Goal: Check status: Check status

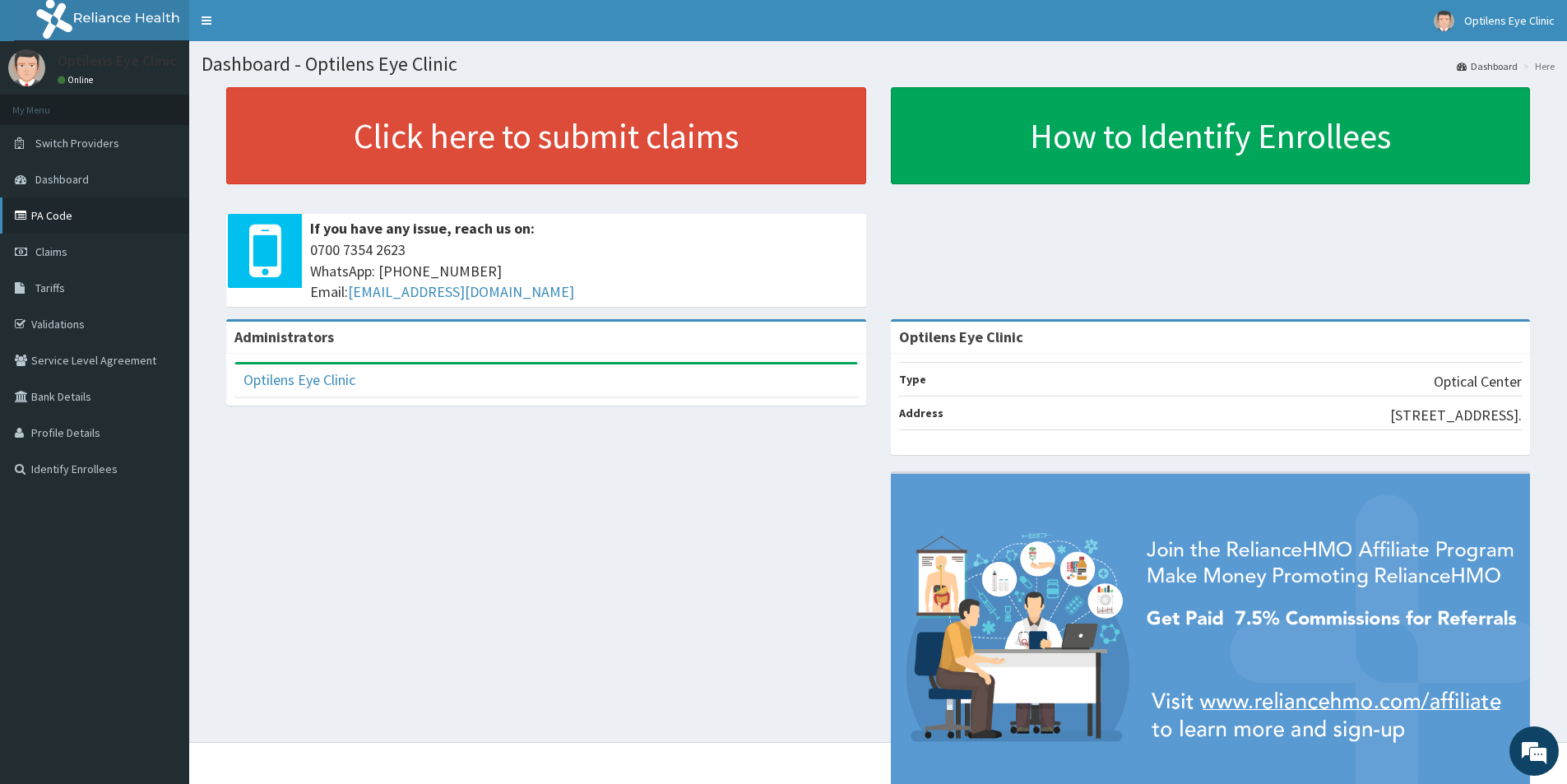
click at [67, 215] on link "PA Code" at bounding box center [94, 215] width 189 height 36
click at [121, 218] on link "PA Code" at bounding box center [94, 215] width 189 height 36
click at [59, 214] on link "PA Code" at bounding box center [94, 215] width 189 height 36
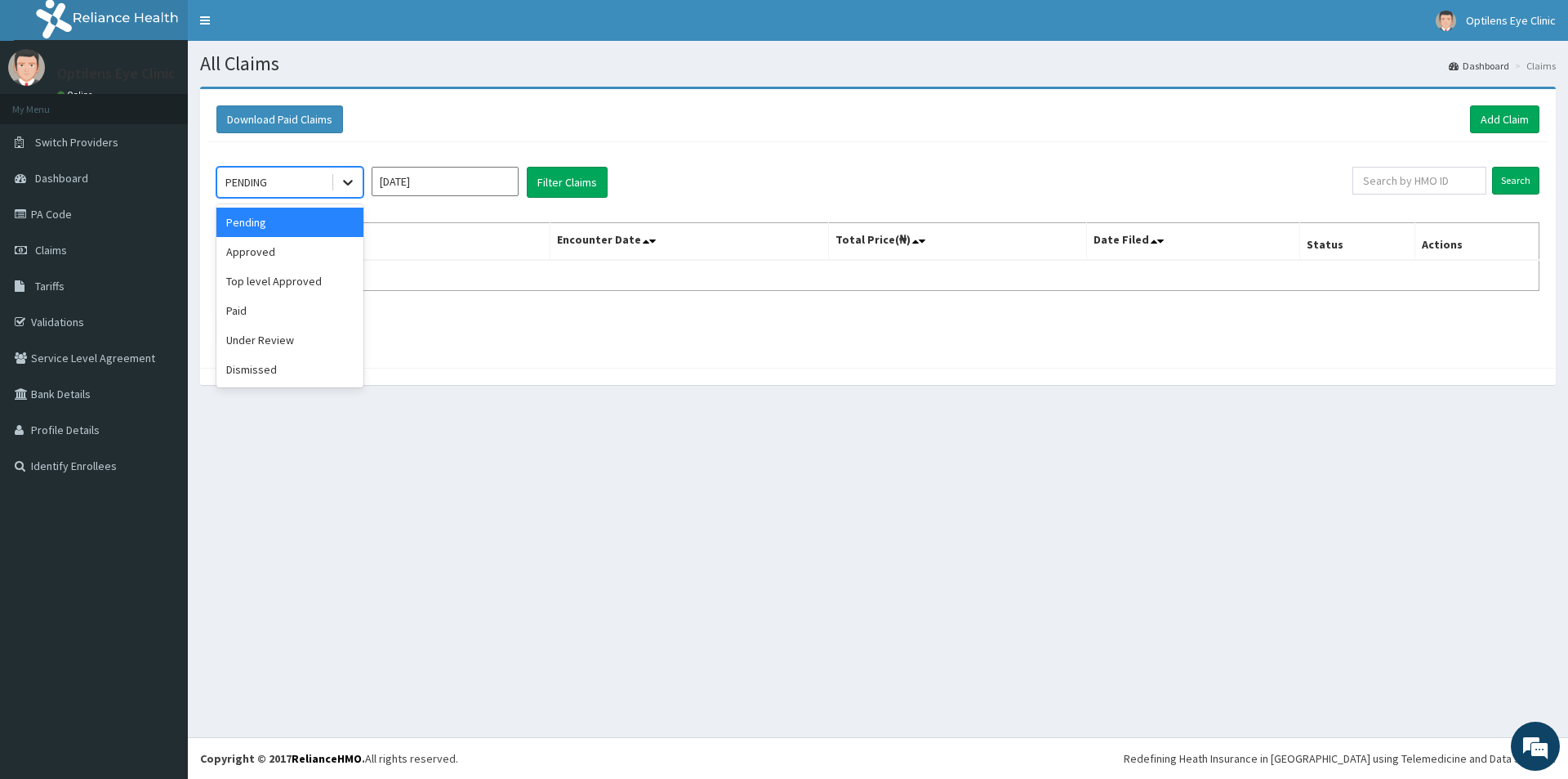
click at [347, 179] on icon at bounding box center [347, 182] width 17 height 17
click at [261, 311] on div "Paid" at bounding box center [290, 311] width 147 height 30
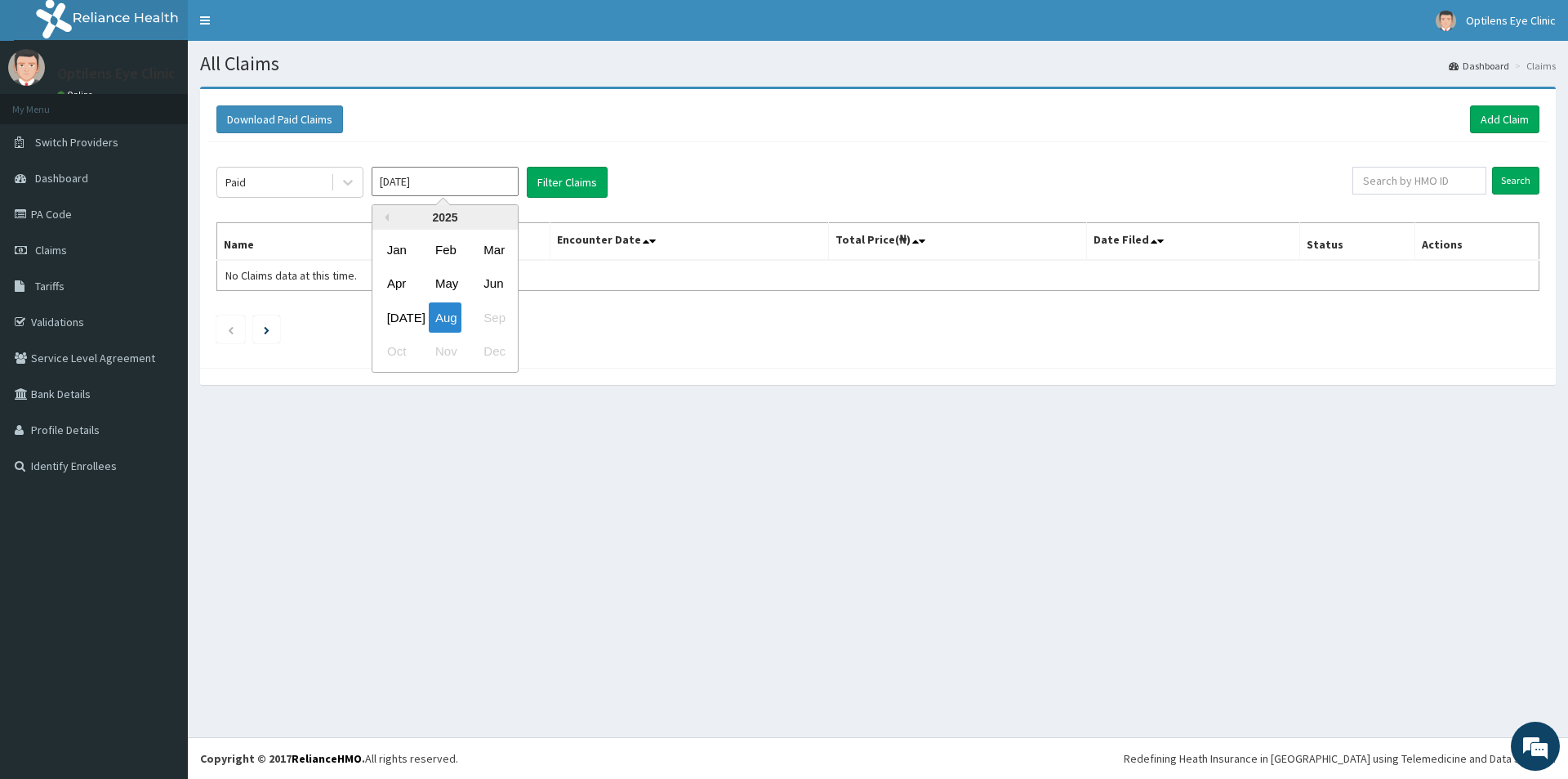
click at [485, 184] on input "[DATE]" at bounding box center [445, 182] width 147 height 30
click at [389, 283] on div "Apr" at bounding box center [396, 284] width 32 height 31
type input "[DATE]"
click at [554, 178] on button "Filter Claims" at bounding box center [567, 183] width 81 height 31
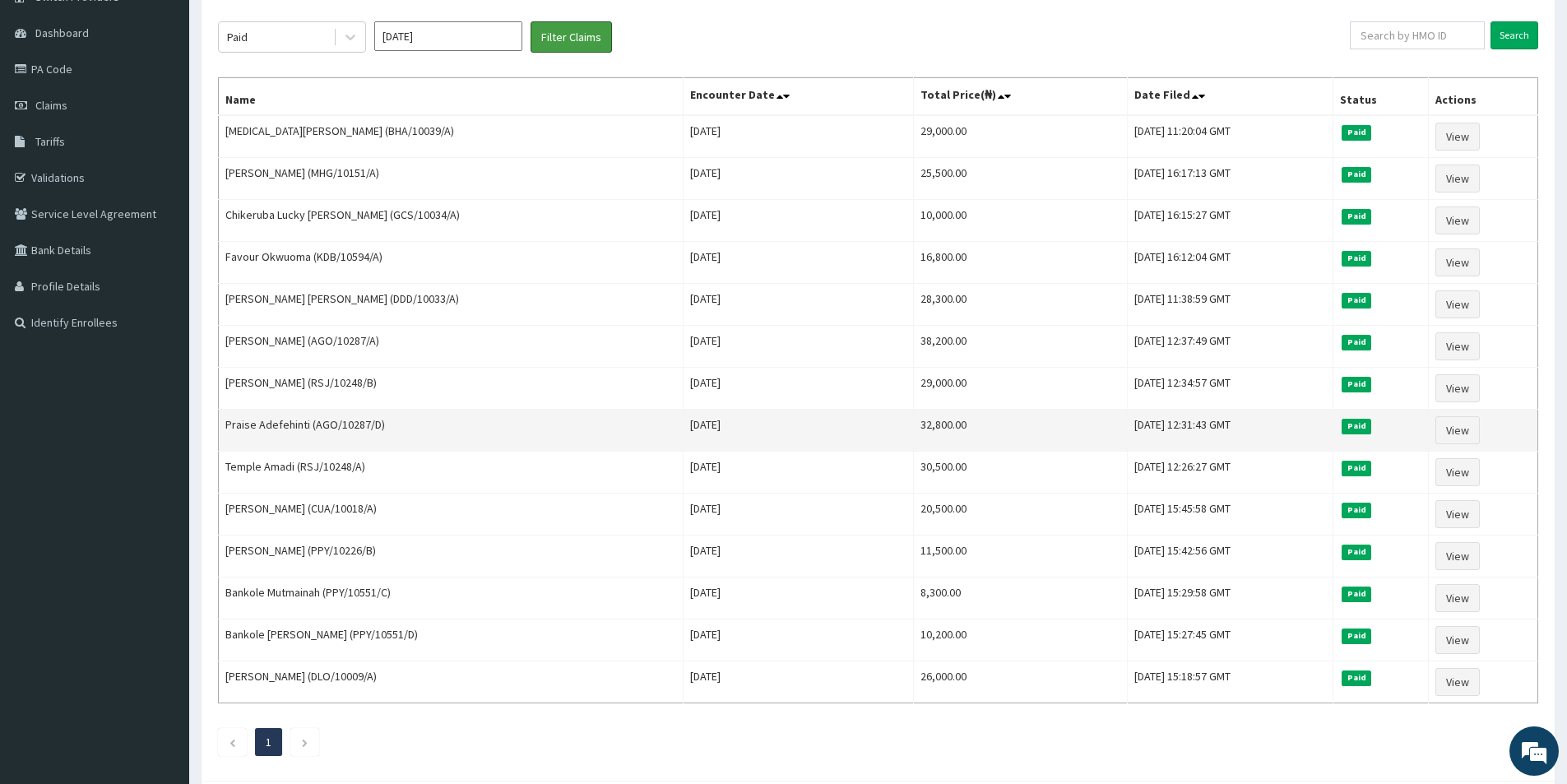
scroll to position [164, 0]
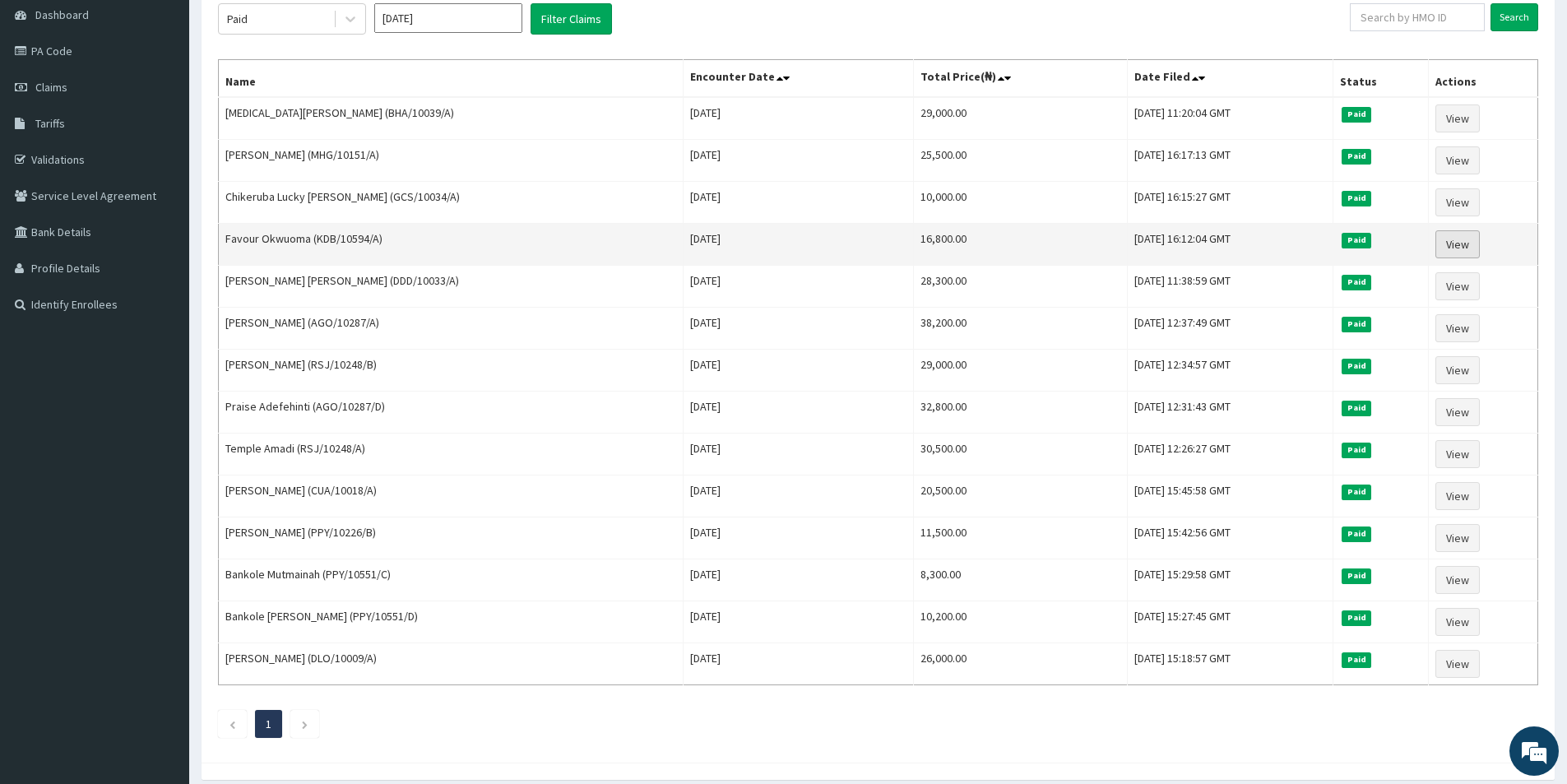
click at [1458, 242] on link "View" at bounding box center [1458, 244] width 45 height 28
